Goal: Information Seeking & Learning: Learn about a topic

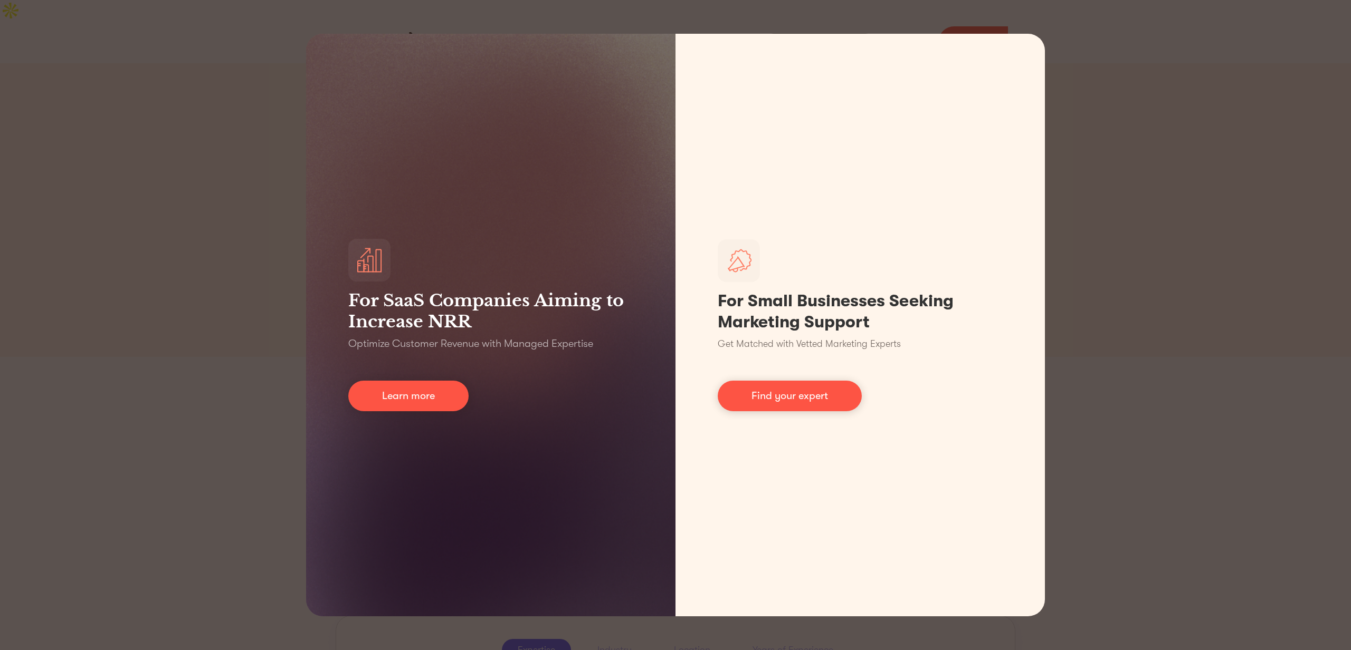
click at [183, 341] on div "For SaaS Companies Aiming to Increase NRR Optimize Customer Revenue with Manage…" at bounding box center [675, 325] width 1351 height 650
click at [1261, 315] on div "For SaaS Companies Aiming to Increase NRR Optimize Customer Revenue with Manage…" at bounding box center [675, 325] width 1351 height 650
click at [240, 373] on div "For SaaS Companies Aiming to Increase NRR Optimize Customer Revenue with Manage…" at bounding box center [675, 325] width 1351 height 650
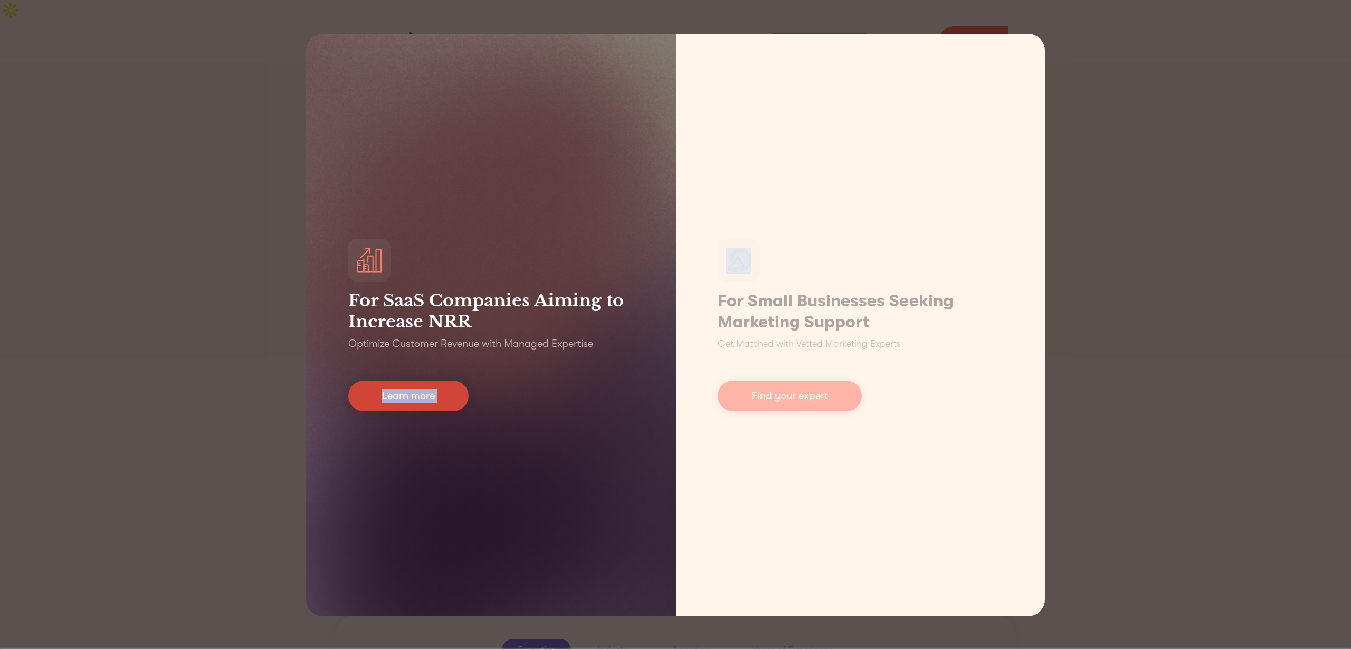
click at [426, 398] on link "Learn more" at bounding box center [408, 396] width 120 height 31
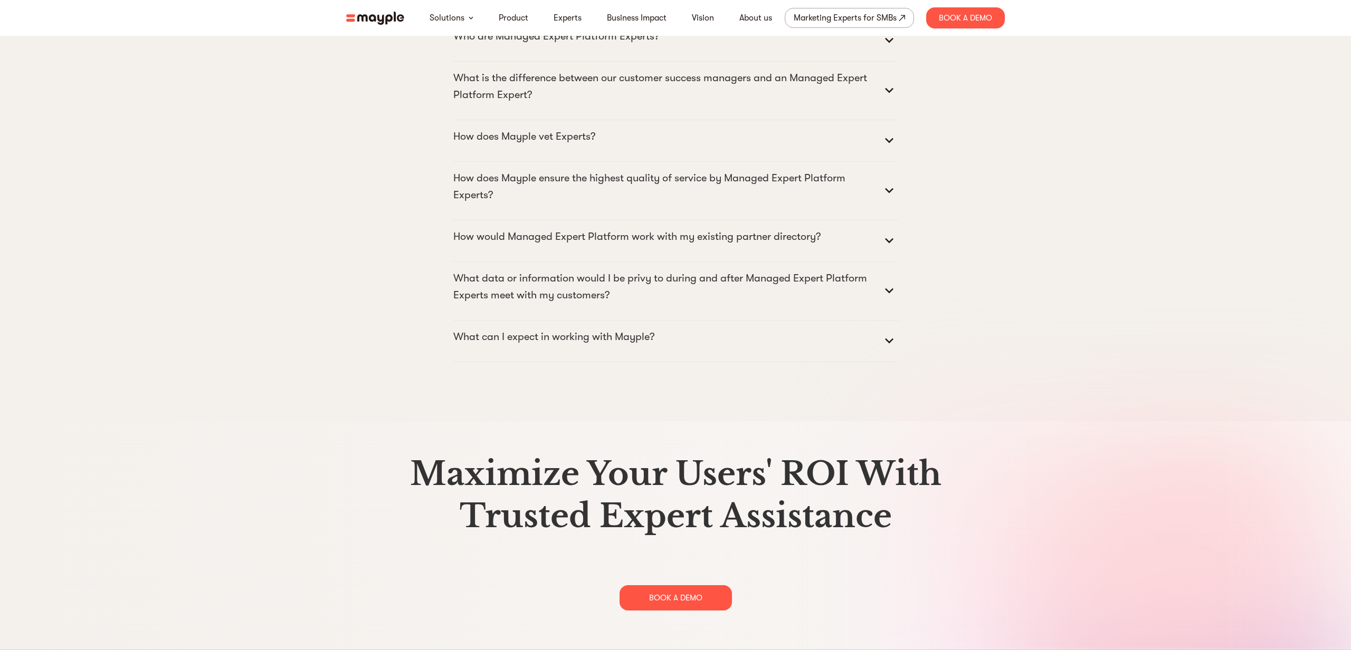
scroll to position [5394, 0]
